Goal: Task Accomplishment & Management: Manage account settings

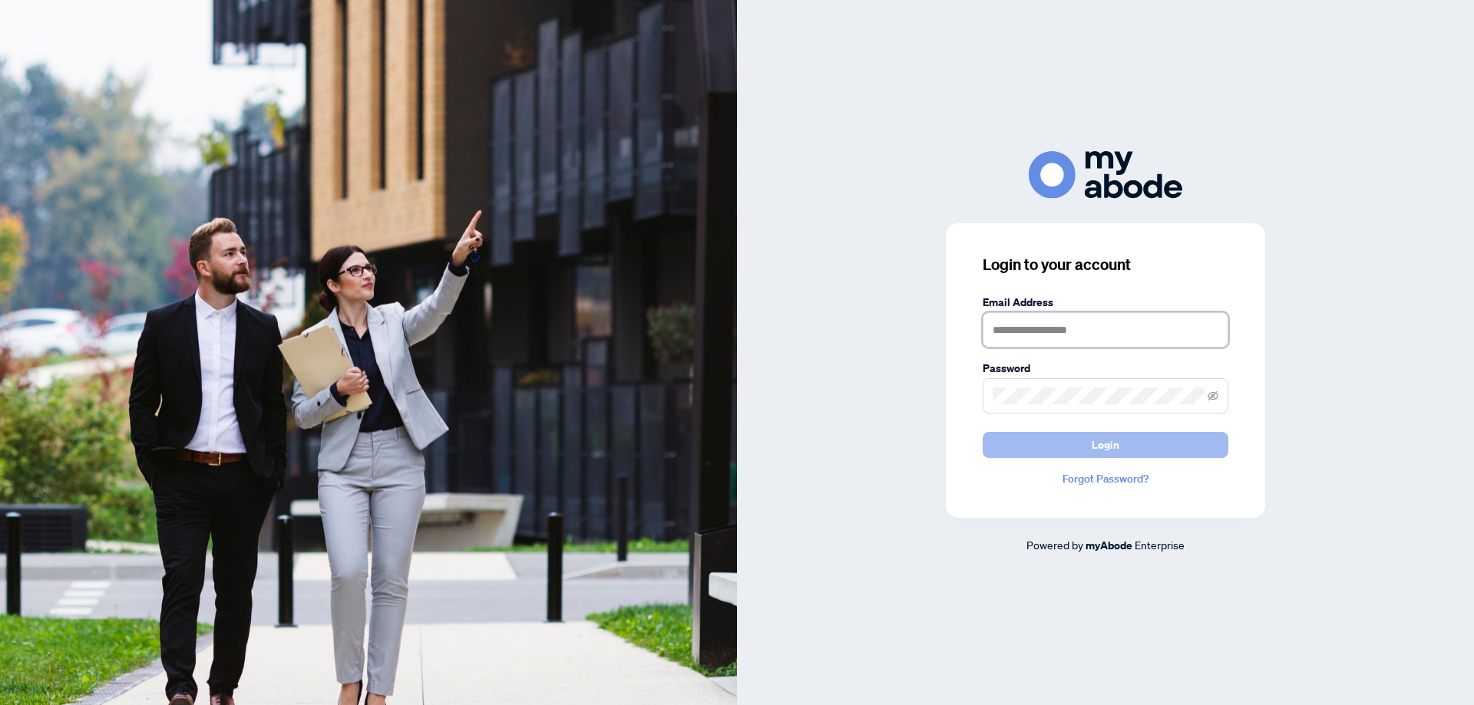
type input "**********"
click at [1124, 438] on button "Login" at bounding box center [1106, 445] width 246 height 26
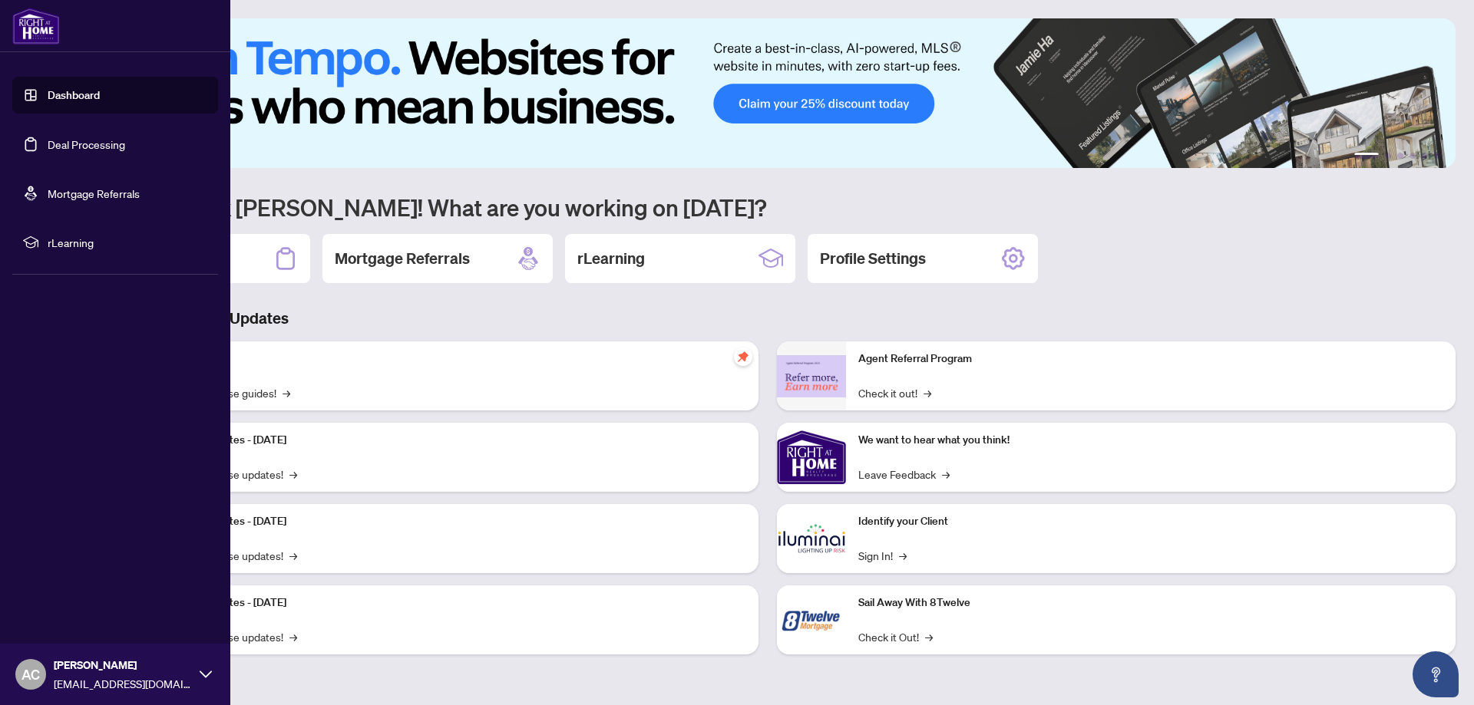
click at [68, 142] on link "Deal Processing" at bounding box center [87, 144] width 78 height 14
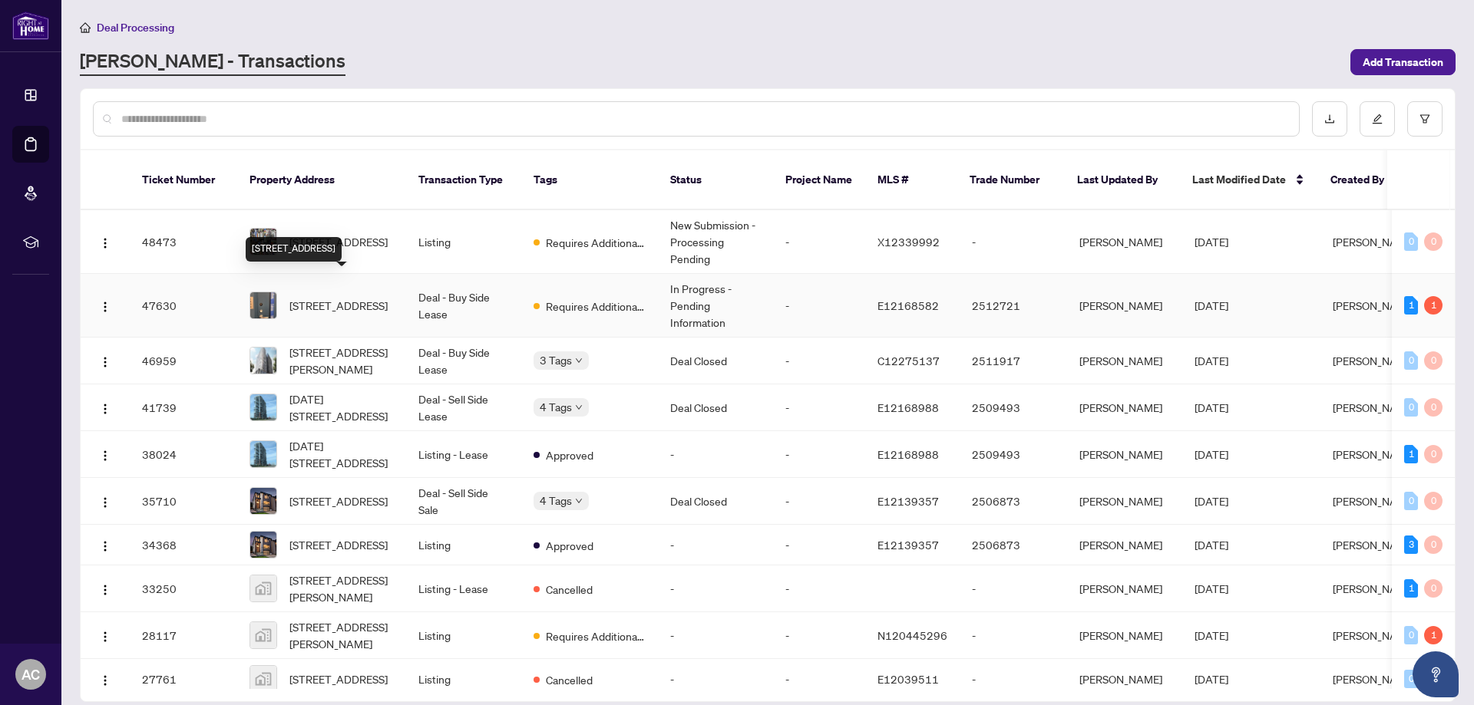
click at [310, 297] on span "[STREET_ADDRESS]" at bounding box center [338, 305] width 98 height 17
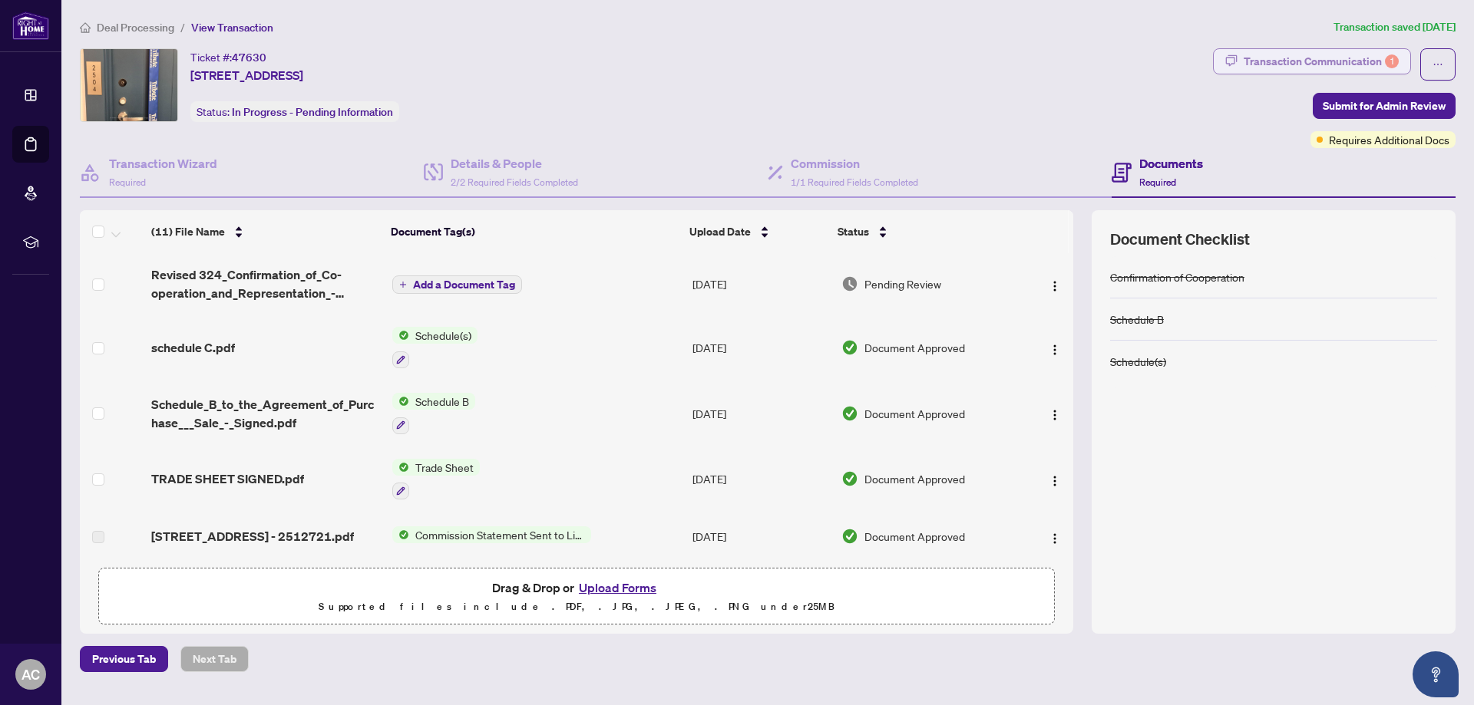
click at [1275, 65] on div "Transaction Communication 1" at bounding box center [1321, 61] width 155 height 25
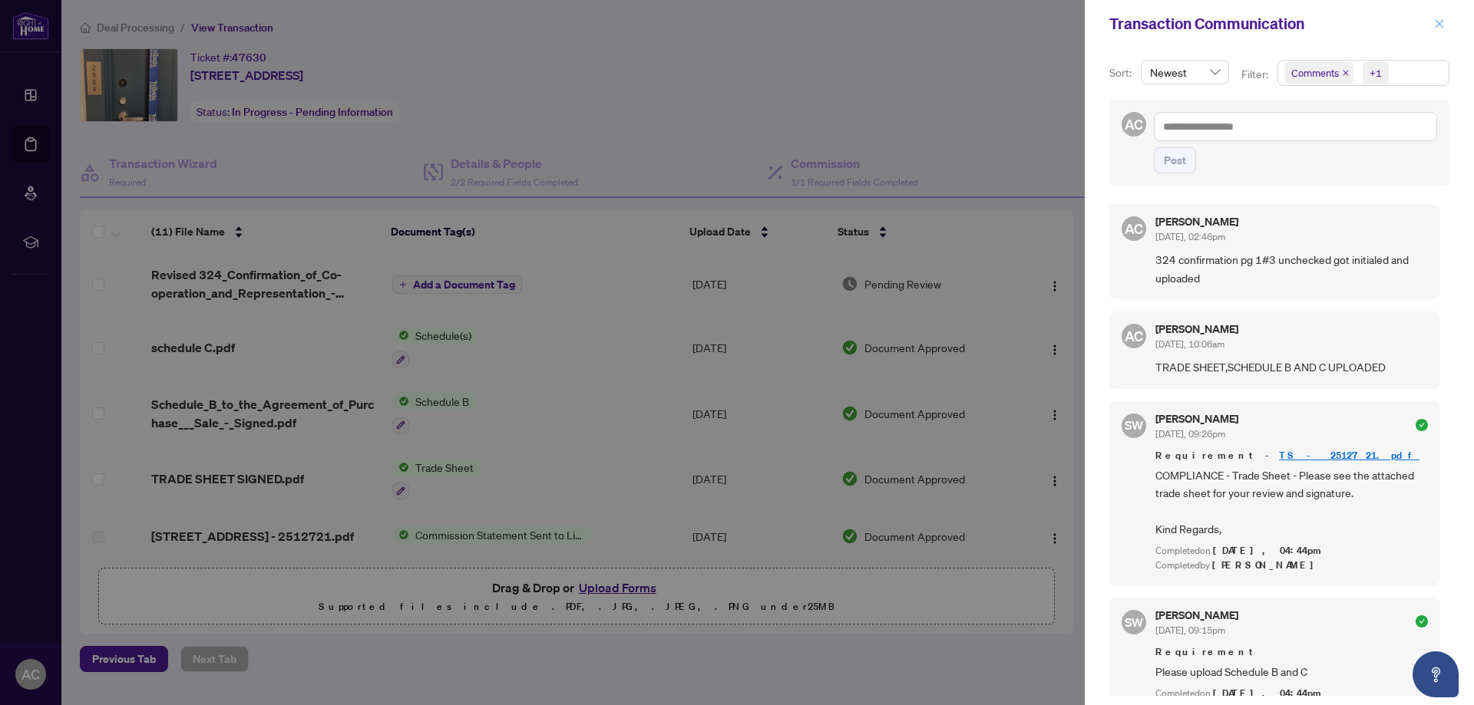
click at [1435, 19] on icon "close" at bounding box center [1439, 23] width 11 height 11
